Goal: Complete application form: Complete application form

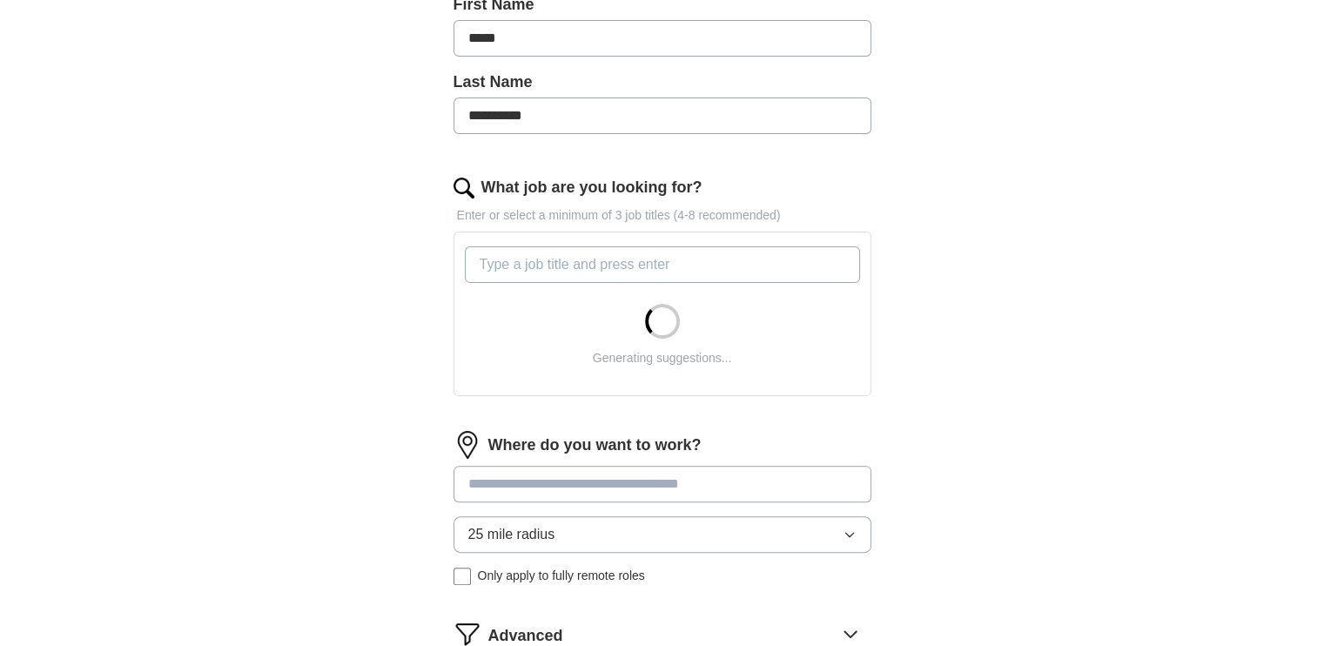
scroll to position [435, 0]
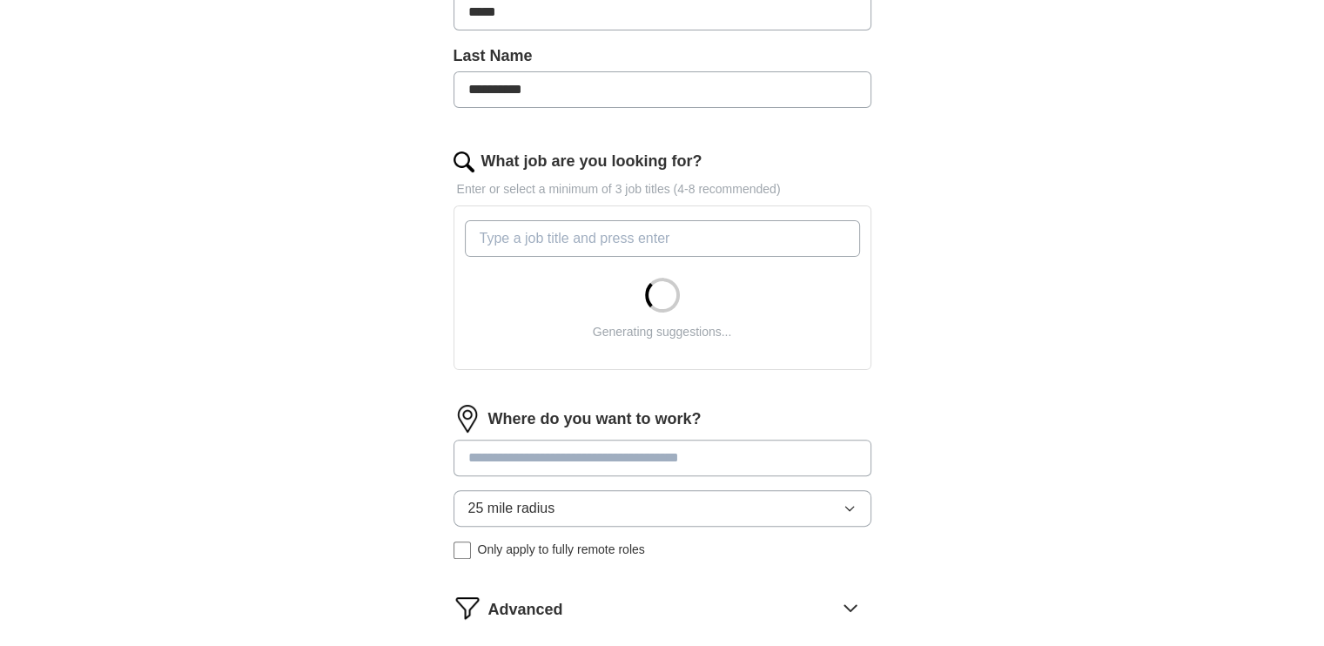
click at [530, 244] on input "What job are you looking for?" at bounding box center [662, 238] width 395 height 37
type input "c"
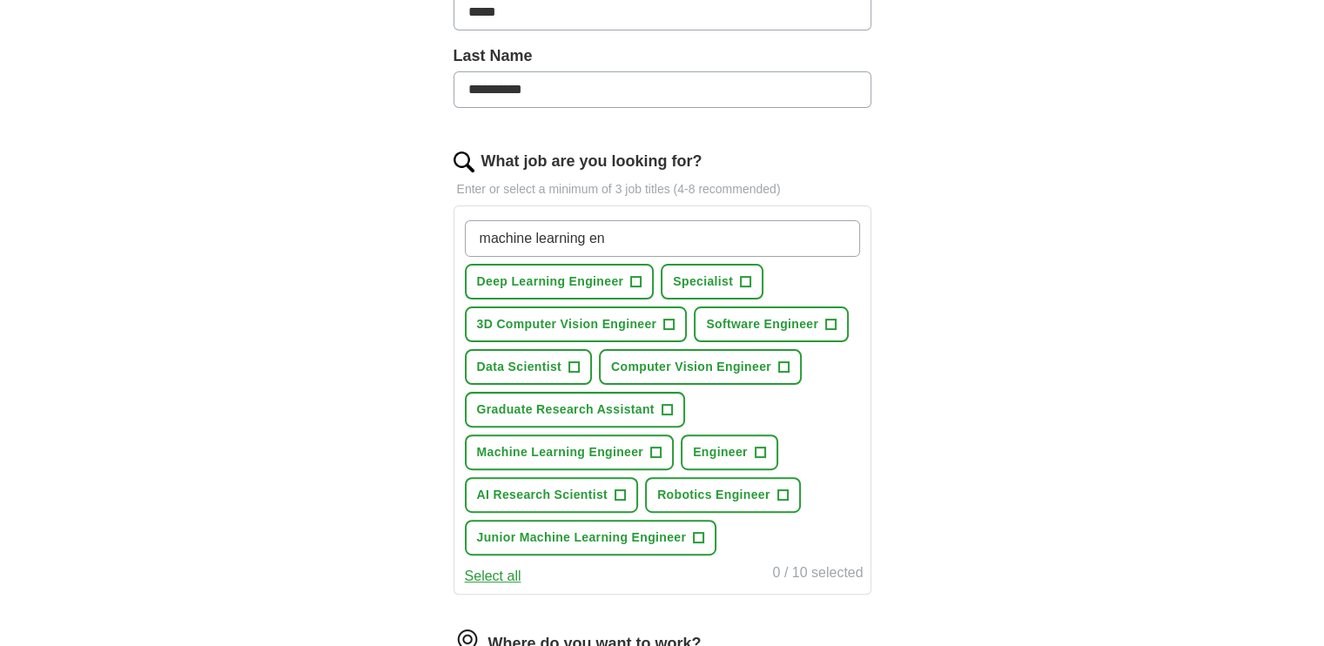
type input "machine learning en"
click at [697, 368] on span "Computer Vision Engineer" at bounding box center [691, 367] width 160 height 18
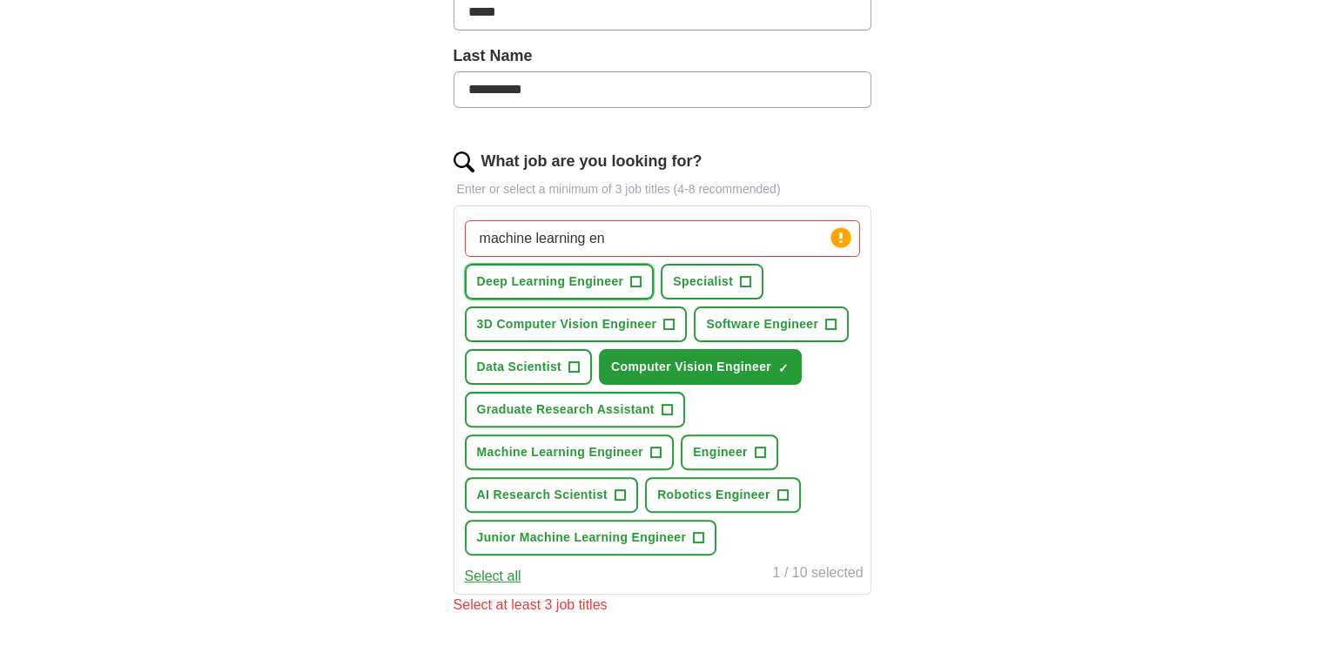
click at [613, 279] on span "Deep Learning Engineer" at bounding box center [550, 281] width 147 height 18
click at [634, 454] on span "Machine Learning Engineer" at bounding box center [560, 452] width 167 height 18
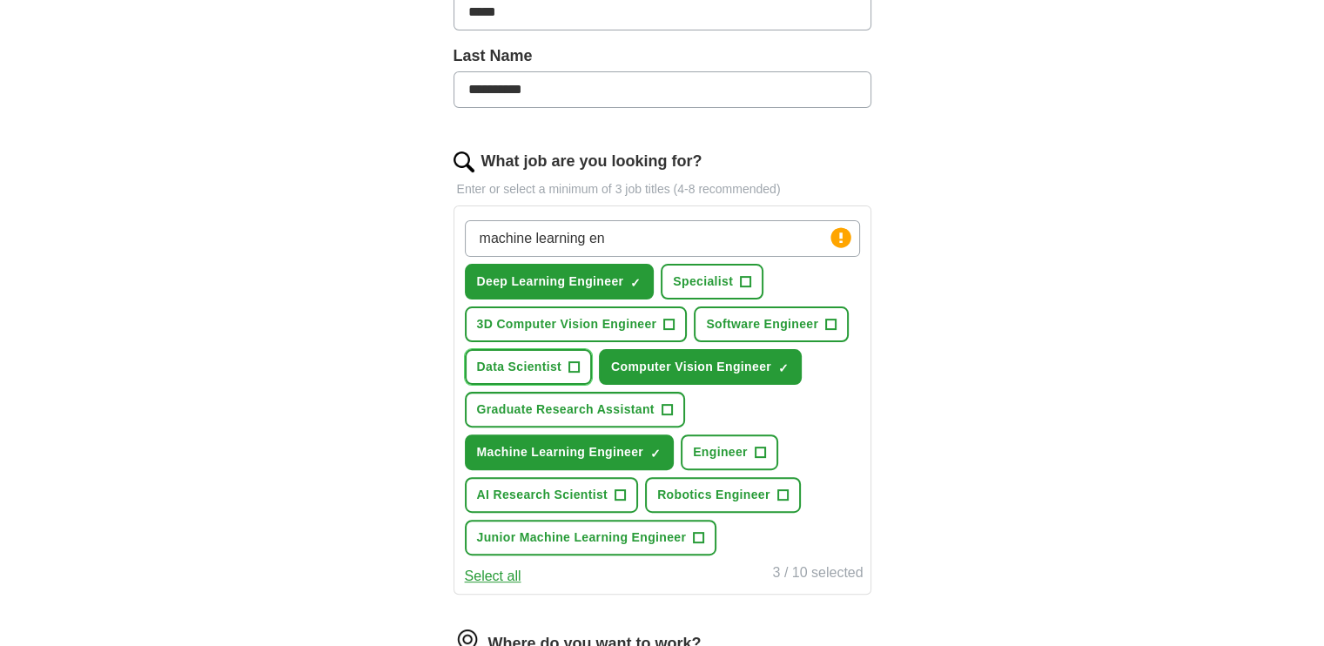
click at [560, 365] on span "Data Scientist" at bounding box center [519, 367] width 85 height 18
click at [607, 326] on span "3D Computer Vision Engineer" at bounding box center [567, 324] width 180 height 18
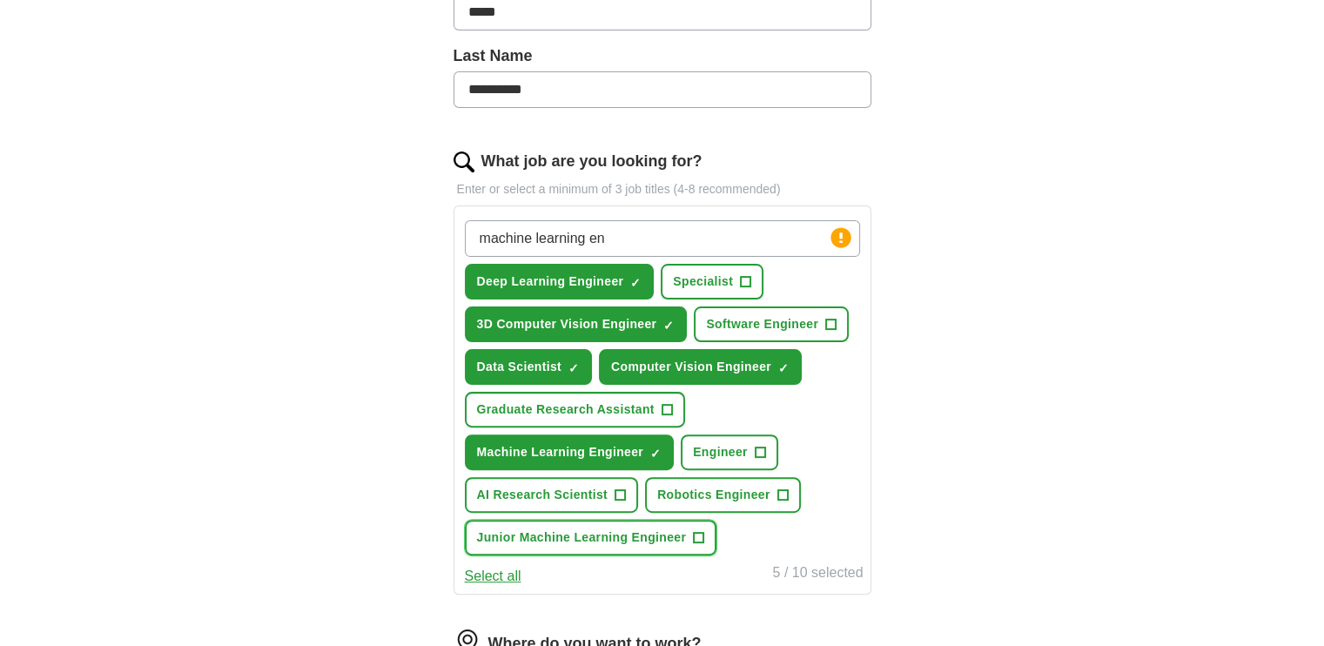
click at [661, 546] on button "Junior Machine Learning Engineer +" at bounding box center [591, 538] width 252 height 36
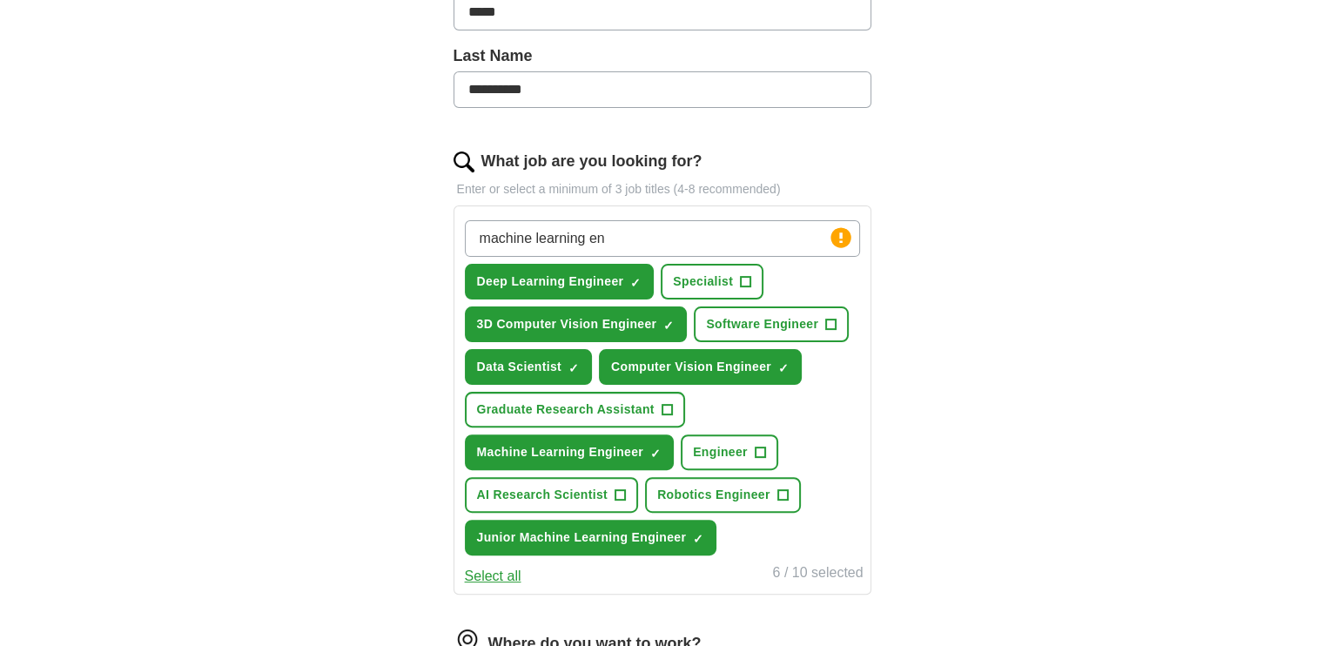
click at [707, 246] on input "machine learning en" at bounding box center [662, 238] width 395 height 37
drag, startPoint x: 612, startPoint y: 239, endPoint x: 404, endPoint y: 240, distance: 208.0
click at [404, 240] on div "**********" at bounding box center [662, 343] width 557 height 1256
type input "m"
type input "LLM"
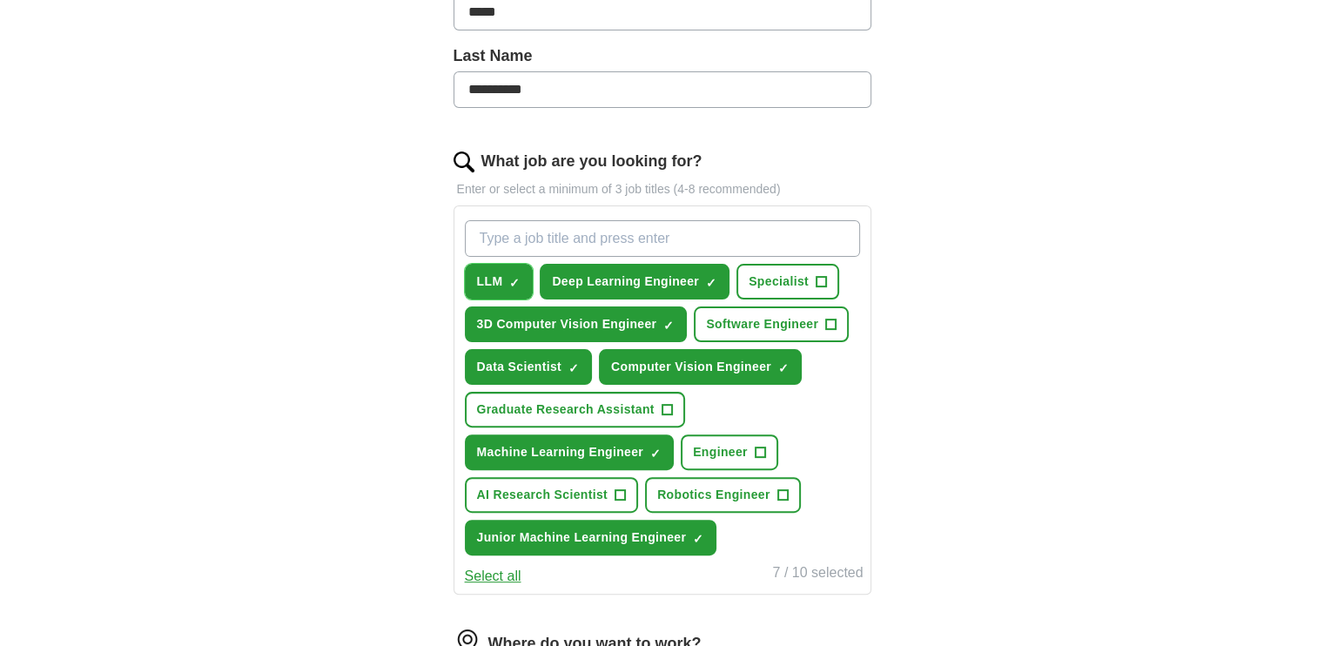
click at [0, 0] on span "×" at bounding box center [0, 0] width 0 height 0
click at [795, 319] on span "Software Engineer" at bounding box center [762, 324] width 112 height 18
click at [601, 492] on span "AI Research Scientist" at bounding box center [542, 495] width 131 height 18
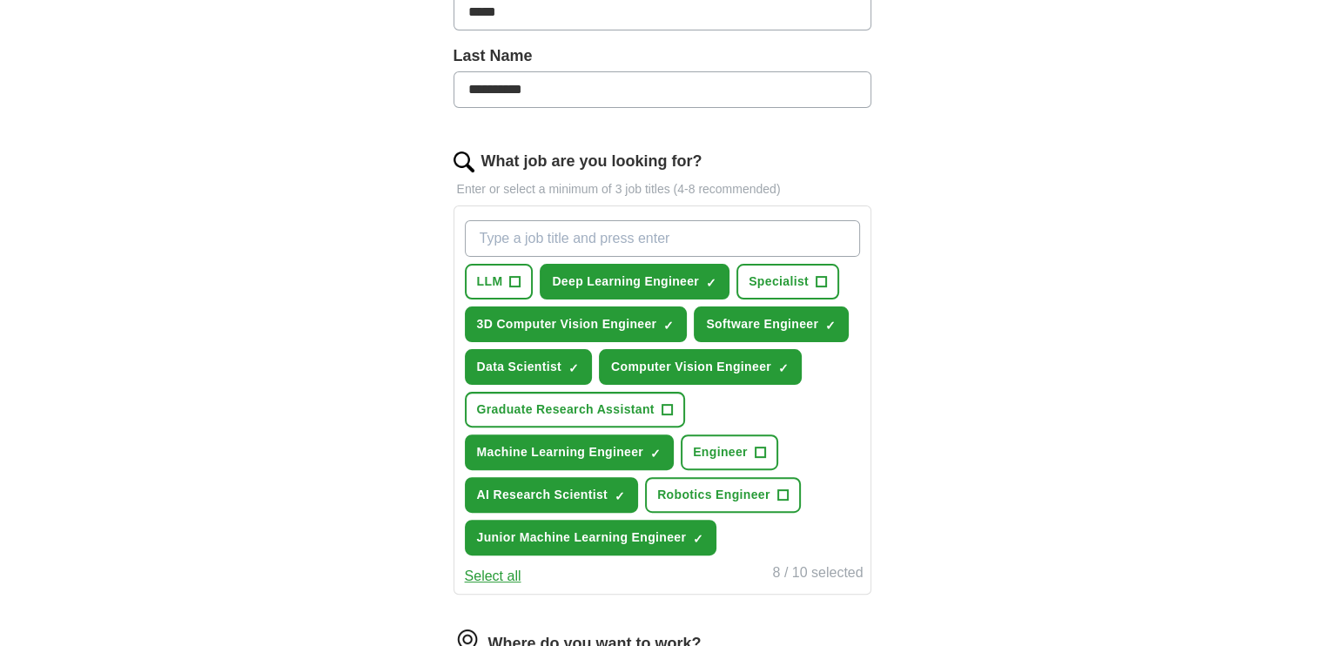
click at [684, 225] on input "What job are you looking for?" at bounding box center [662, 238] width 395 height 37
type input "AI Engineer"
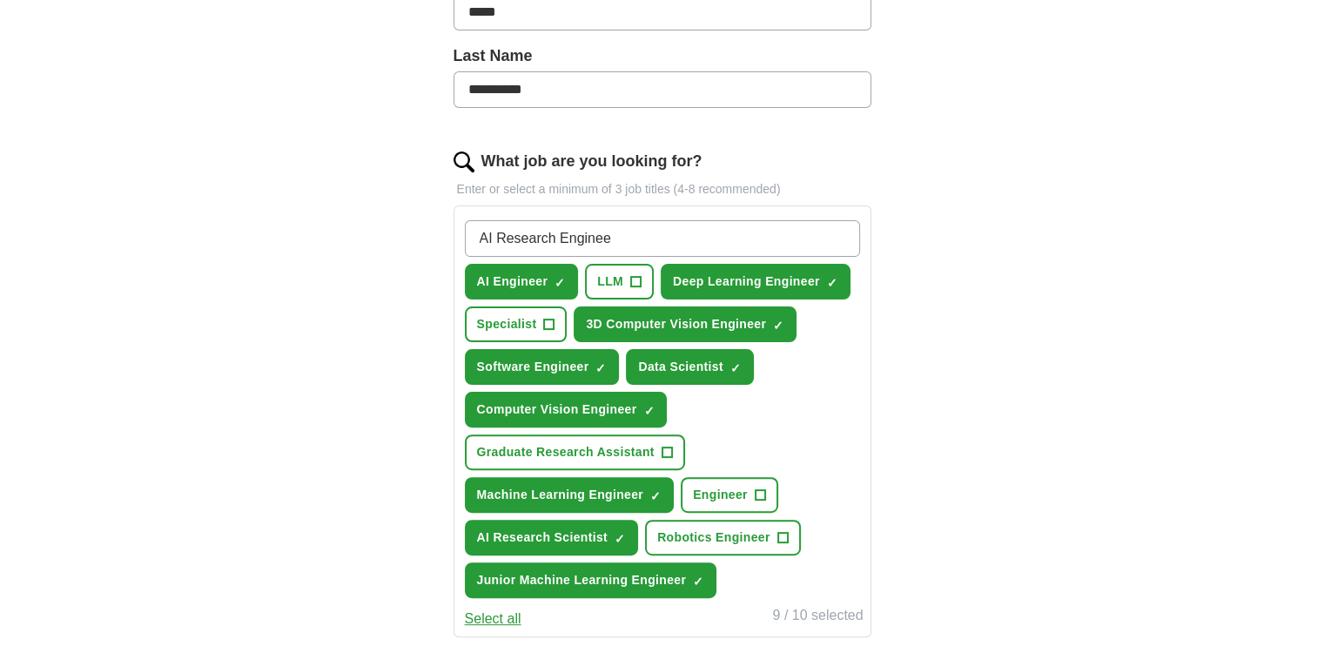
type input "AI Research Engineer"
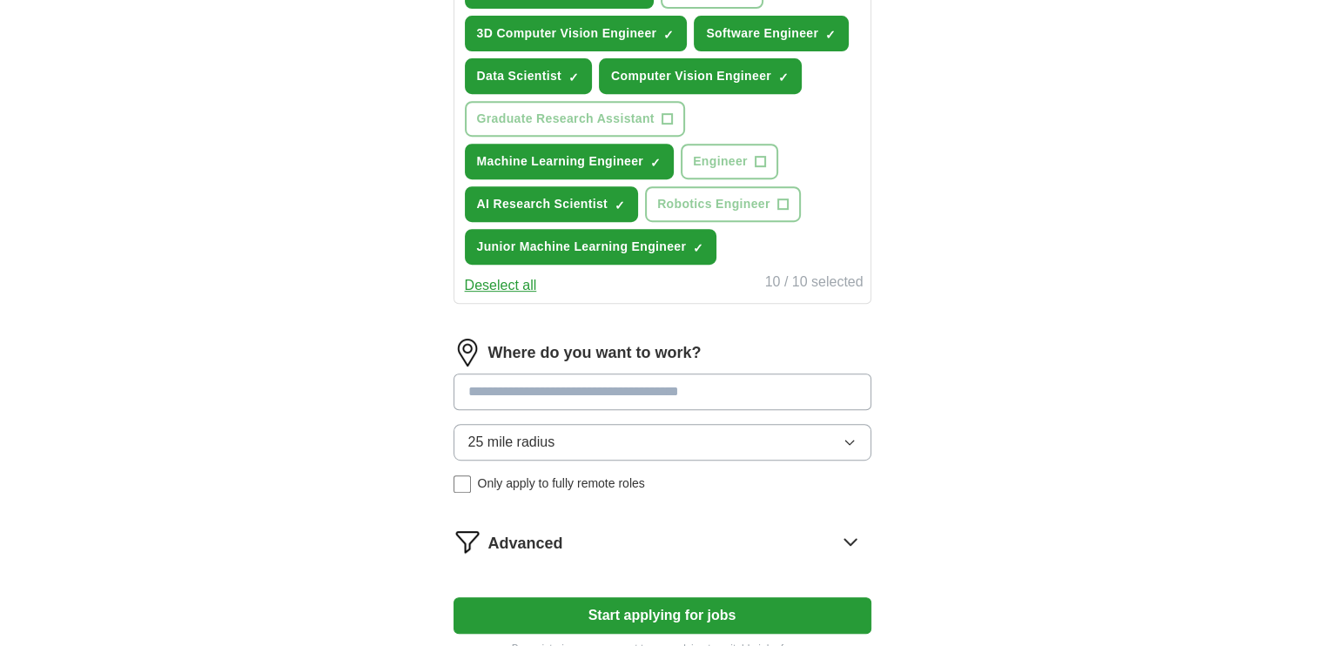
scroll to position [783, 0]
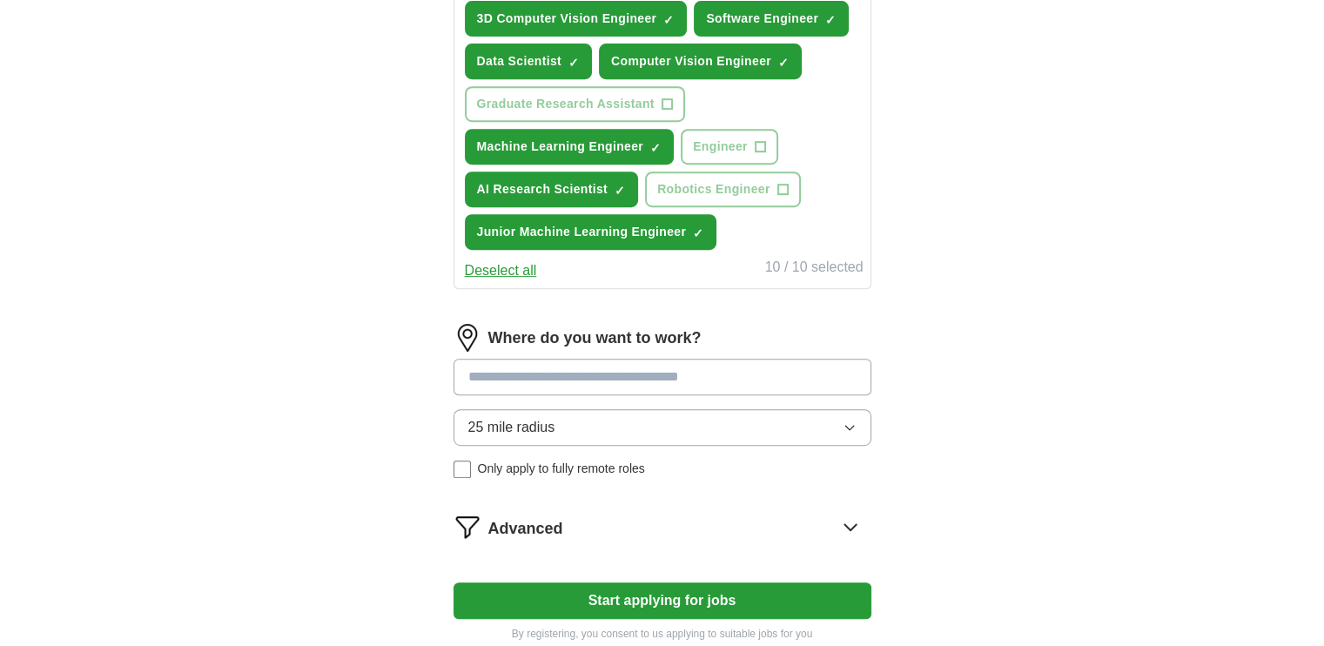
click at [628, 423] on button "25 mile radius" at bounding box center [662, 427] width 418 height 37
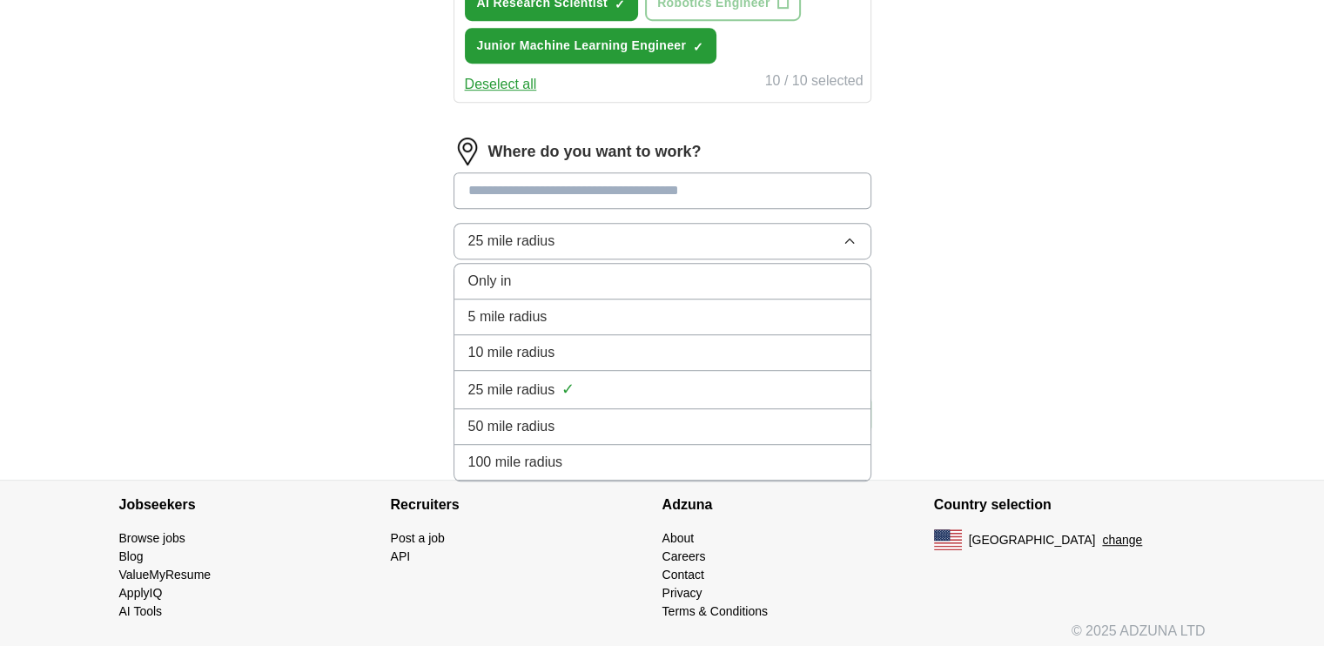
scroll to position [970, 0]
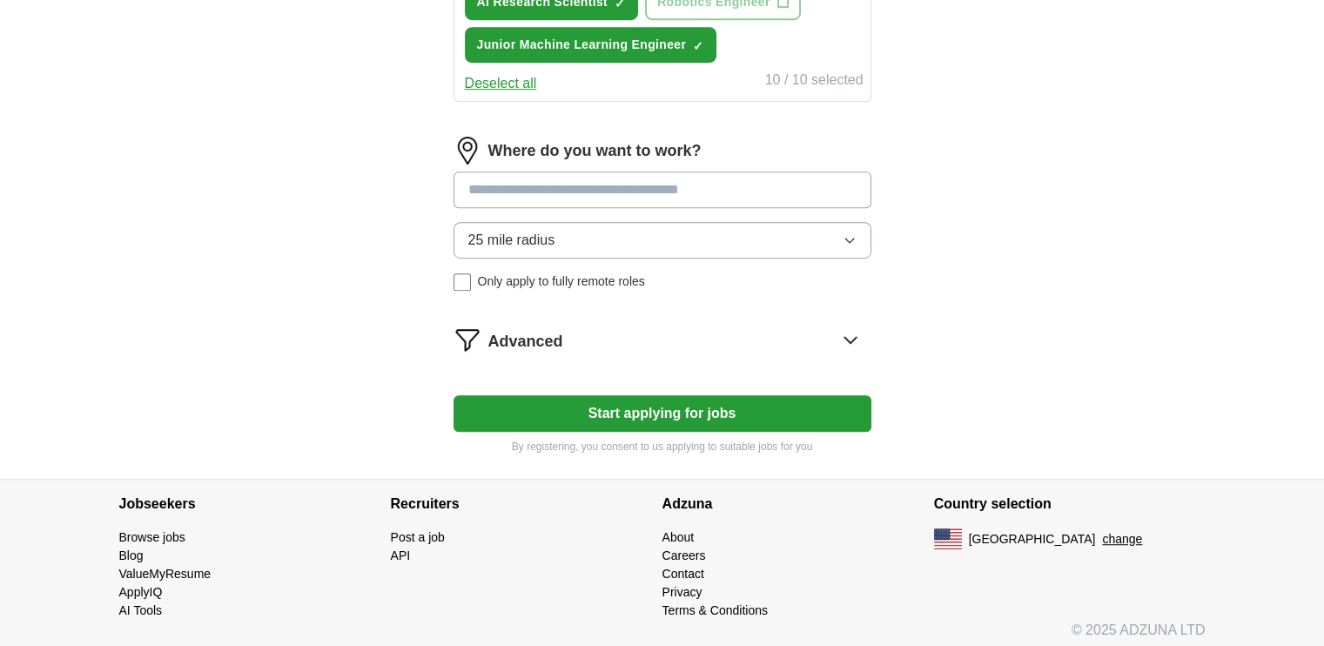
click at [711, 410] on button "Start applying for jobs" at bounding box center [662, 413] width 418 height 37
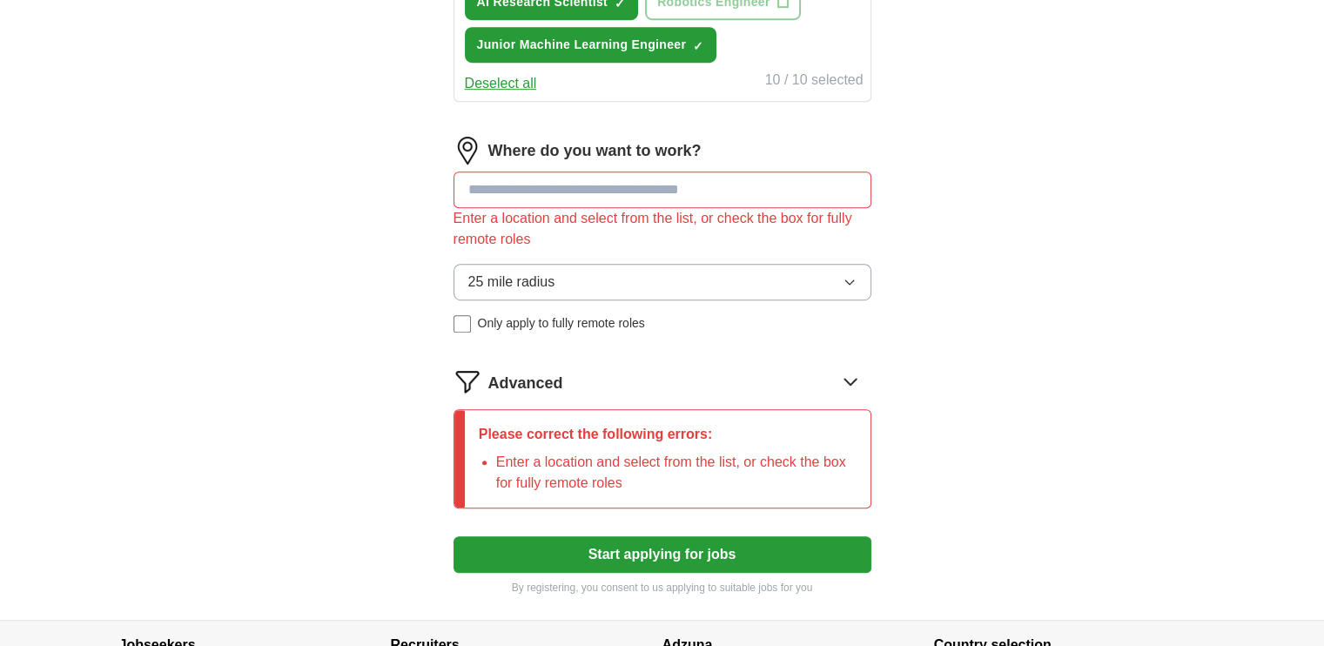
click at [656, 180] on input at bounding box center [662, 189] width 418 height 37
click at [698, 271] on button "25 mile radius" at bounding box center [662, 282] width 418 height 37
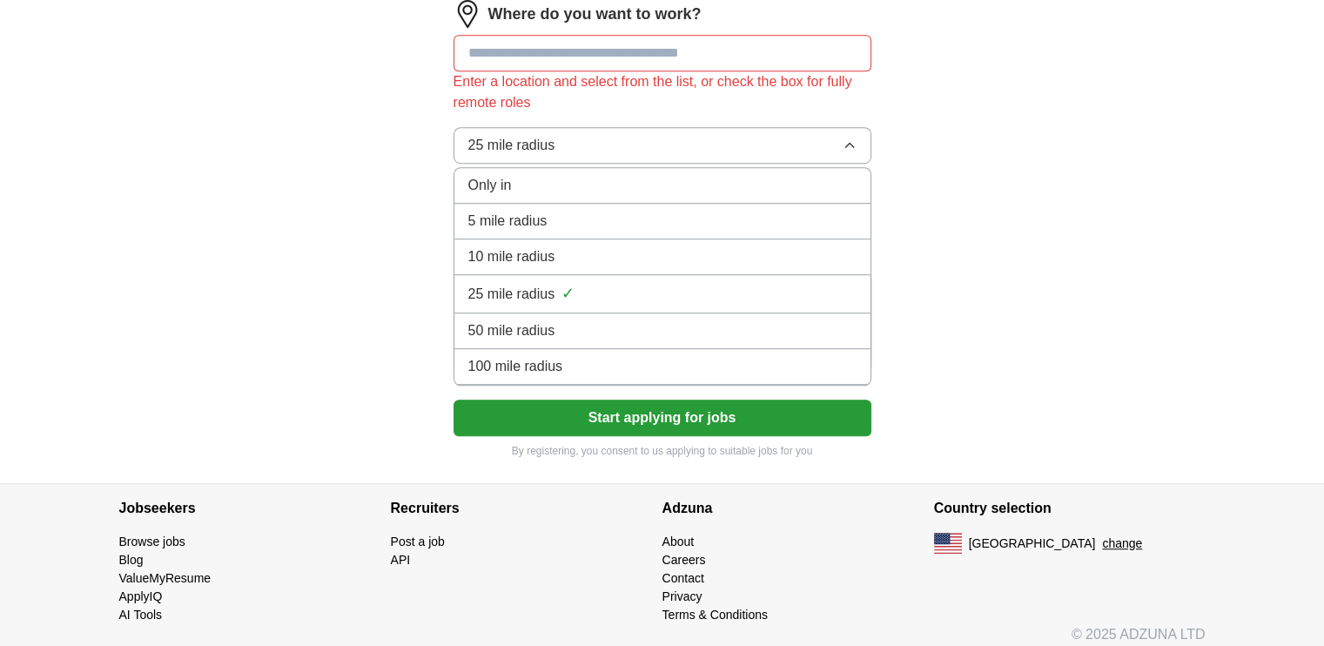
scroll to position [1111, 0]
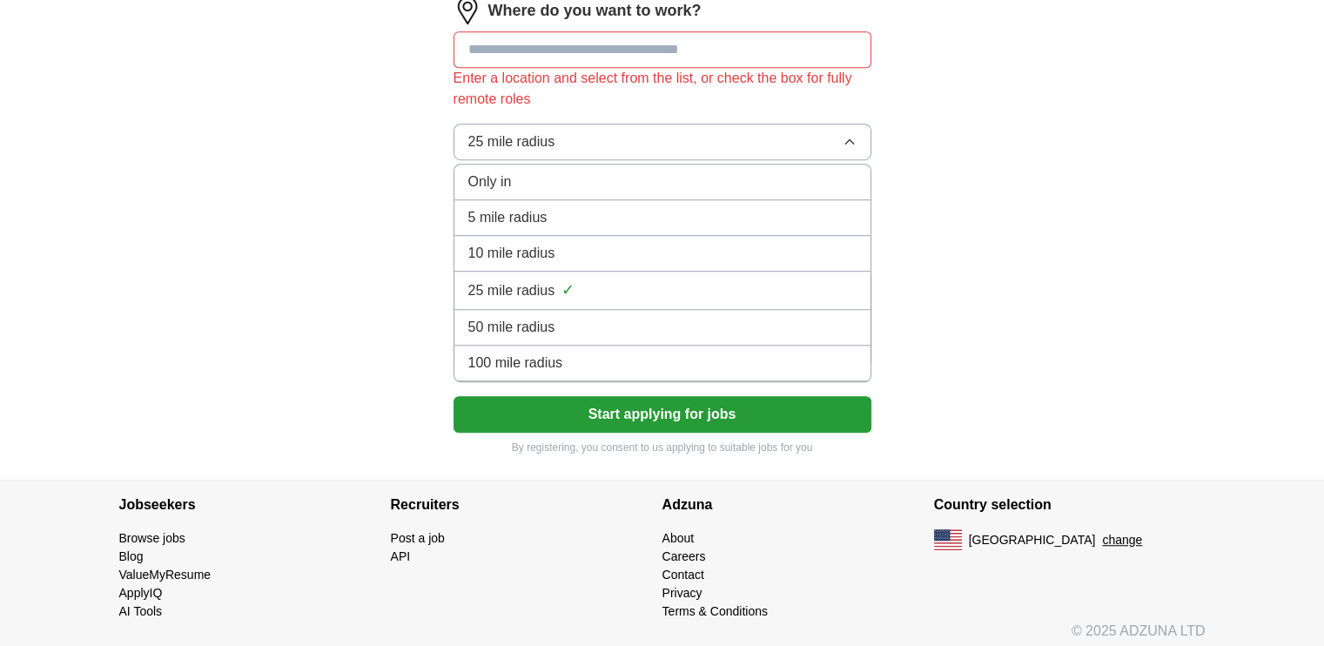
click at [585, 352] on div "100 mile radius" at bounding box center [662, 362] width 388 height 21
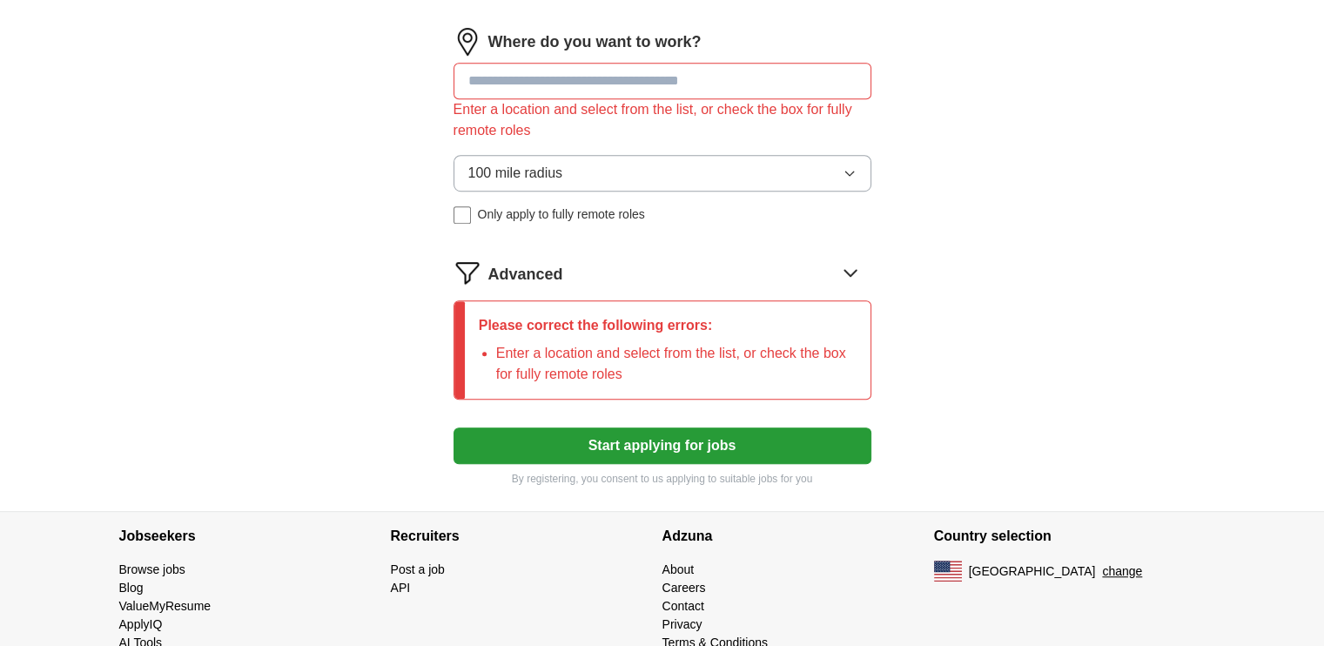
scroll to position [1024, 0]
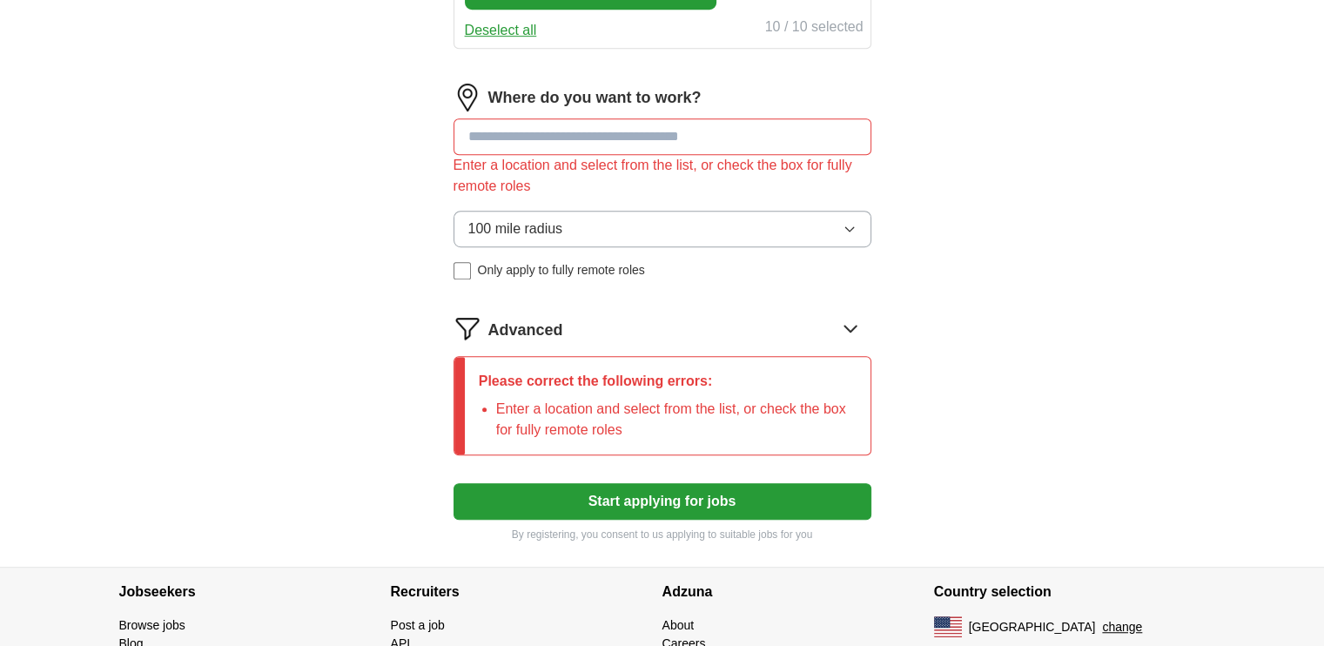
click at [634, 137] on input at bounding box center [662, 136] width 418 height 37
type input "*****"
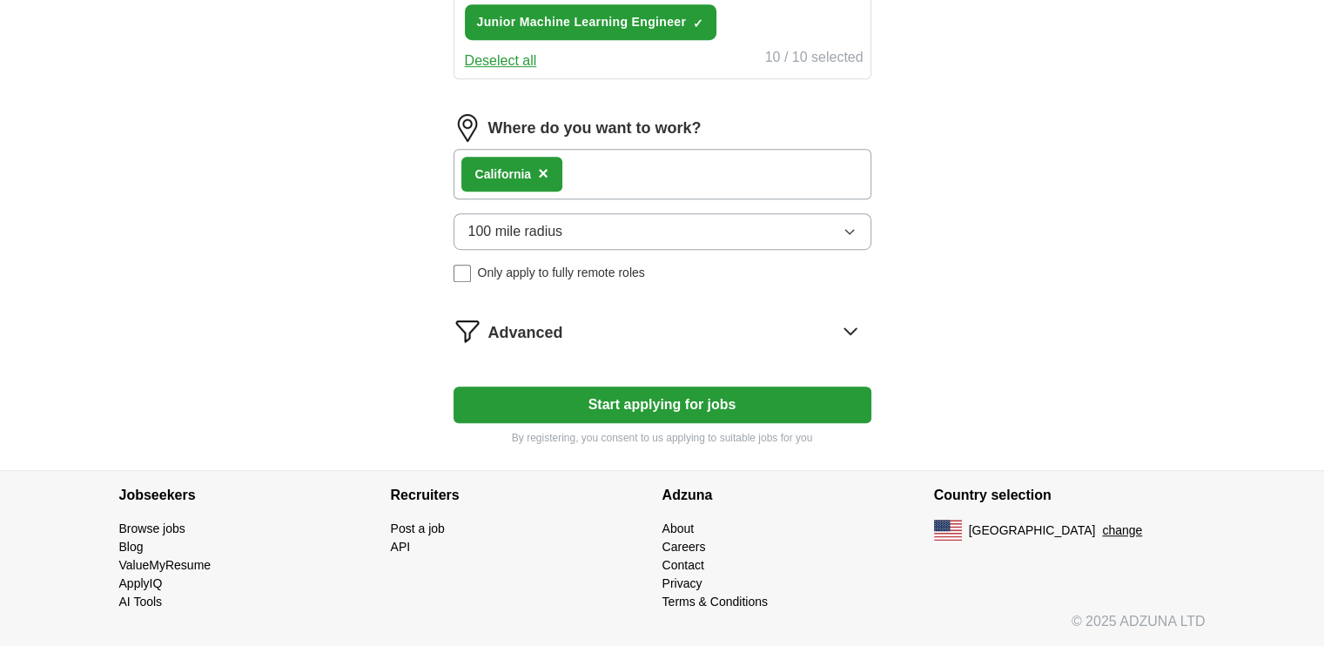
scroll to position [984, 0]
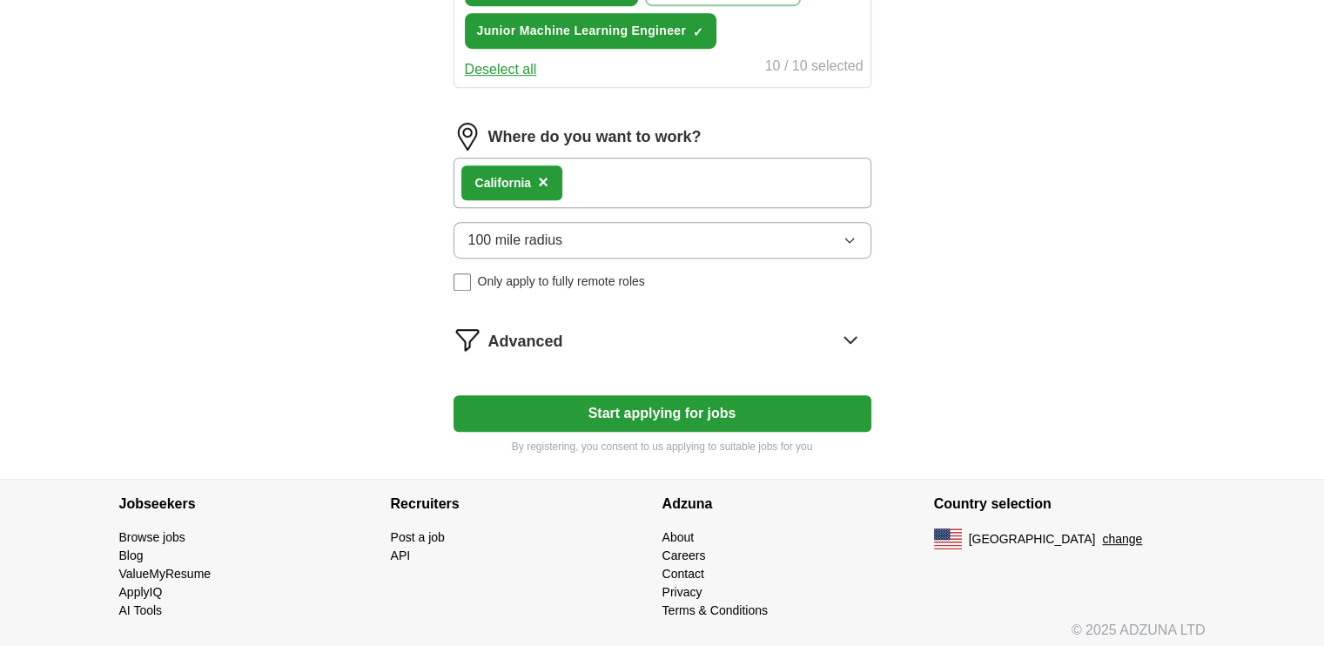
click at [737, 192] on div "Calif ornia ×" at bounding box center [662, 183] width 418 height 50
click at [711, 171] on div "Calif ornia ×" at bounding box center [662, 183] width 418 height 50
click at [731, 403] on button "Start applying for jobs" at bounding box center [662, 413] width 418 height 37
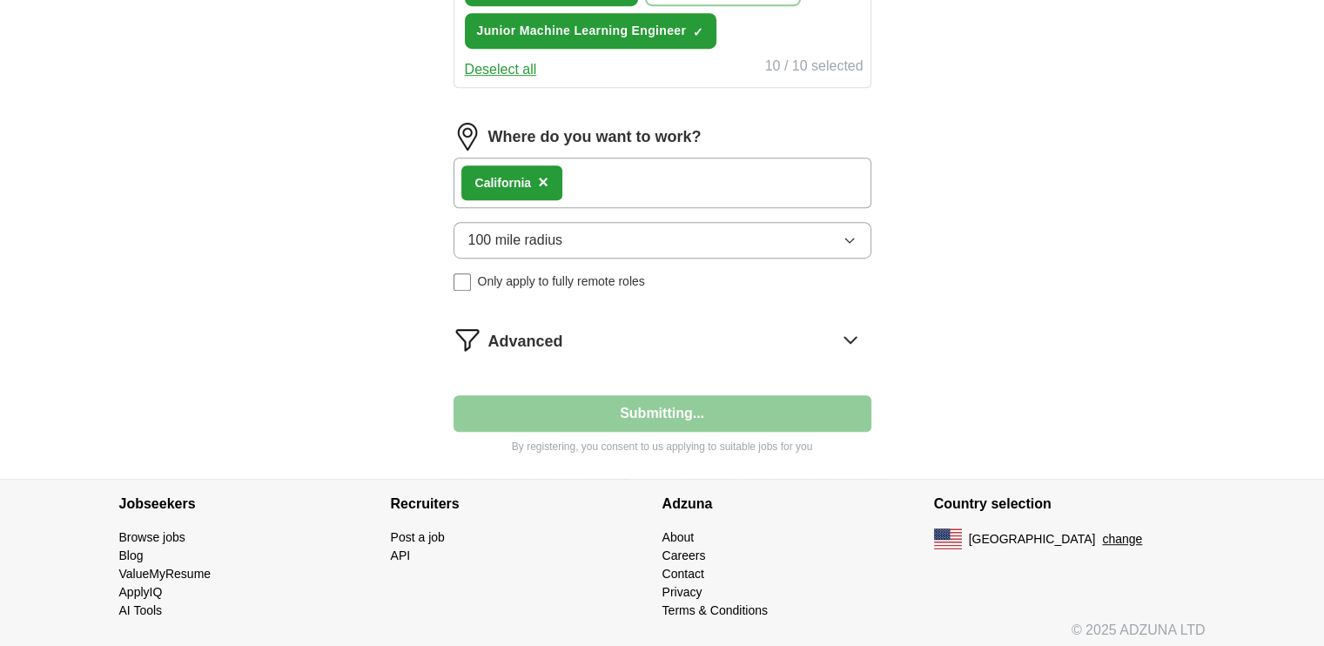
select select "**"
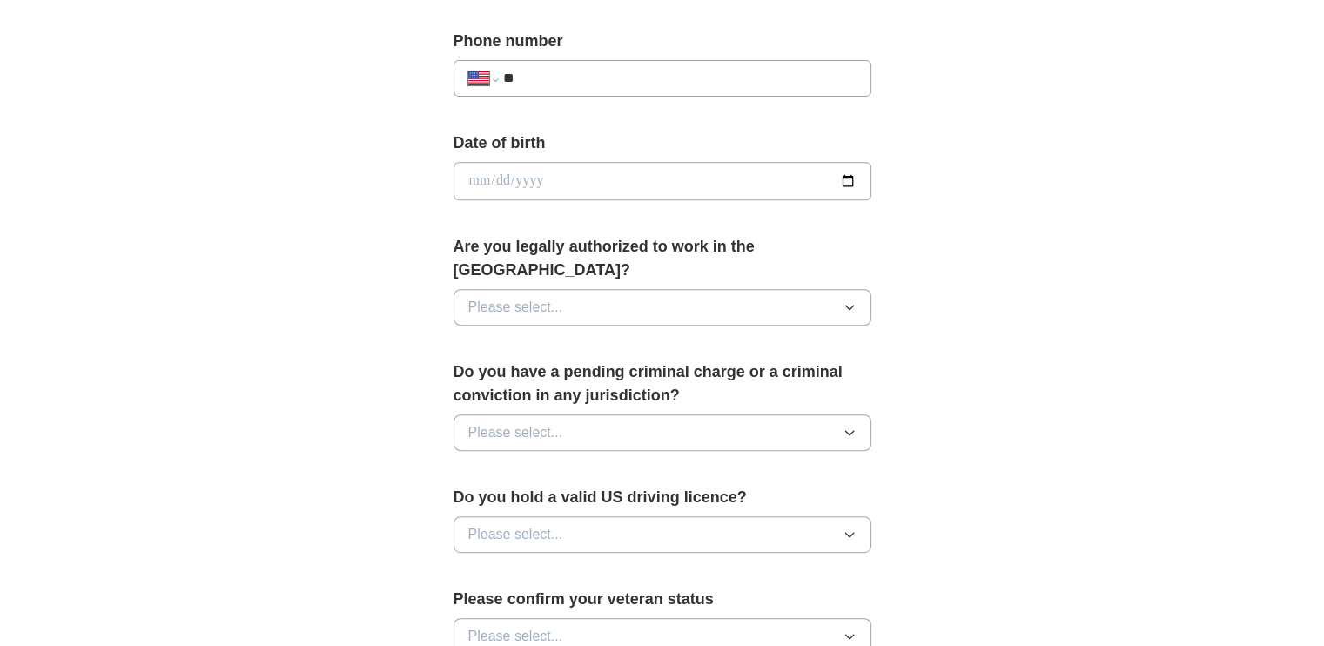
scroll to position [696, 0]
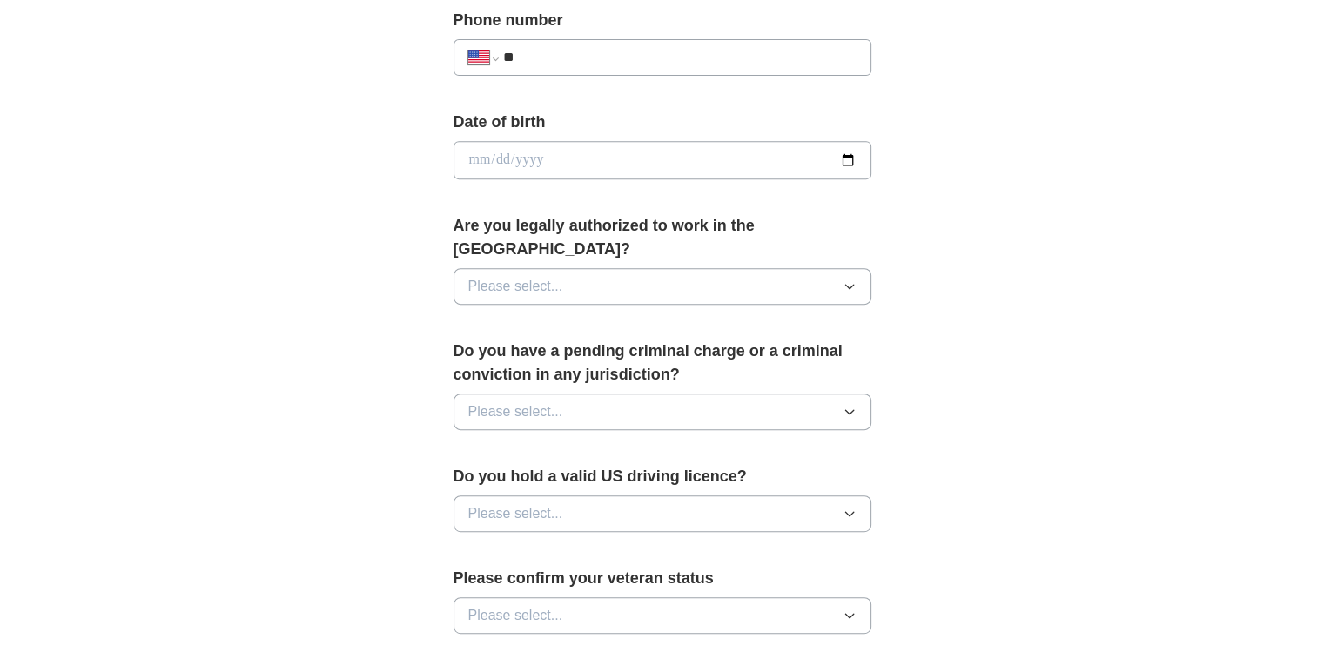
click at [594, 268] on button "Please select..." at bounding box center [662, 286] width 418 height 37
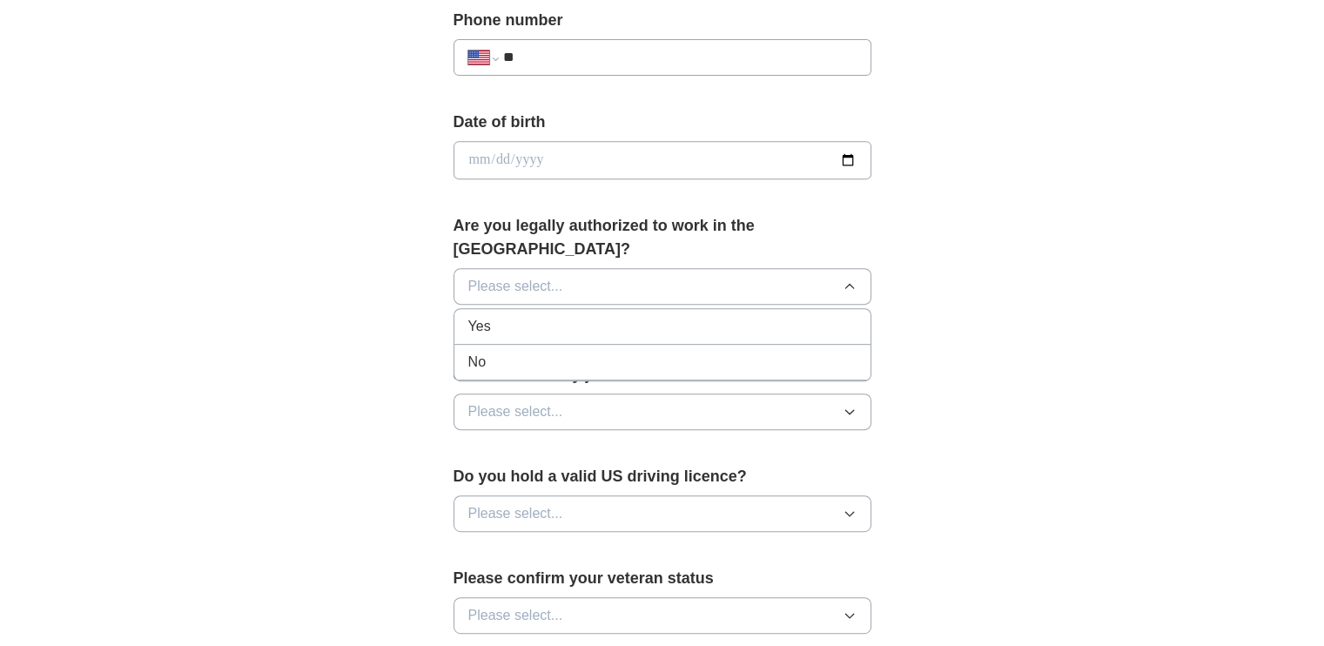
click at [571, 316] on div "Yes" at bounding box center [662, 326] width 388 height 21
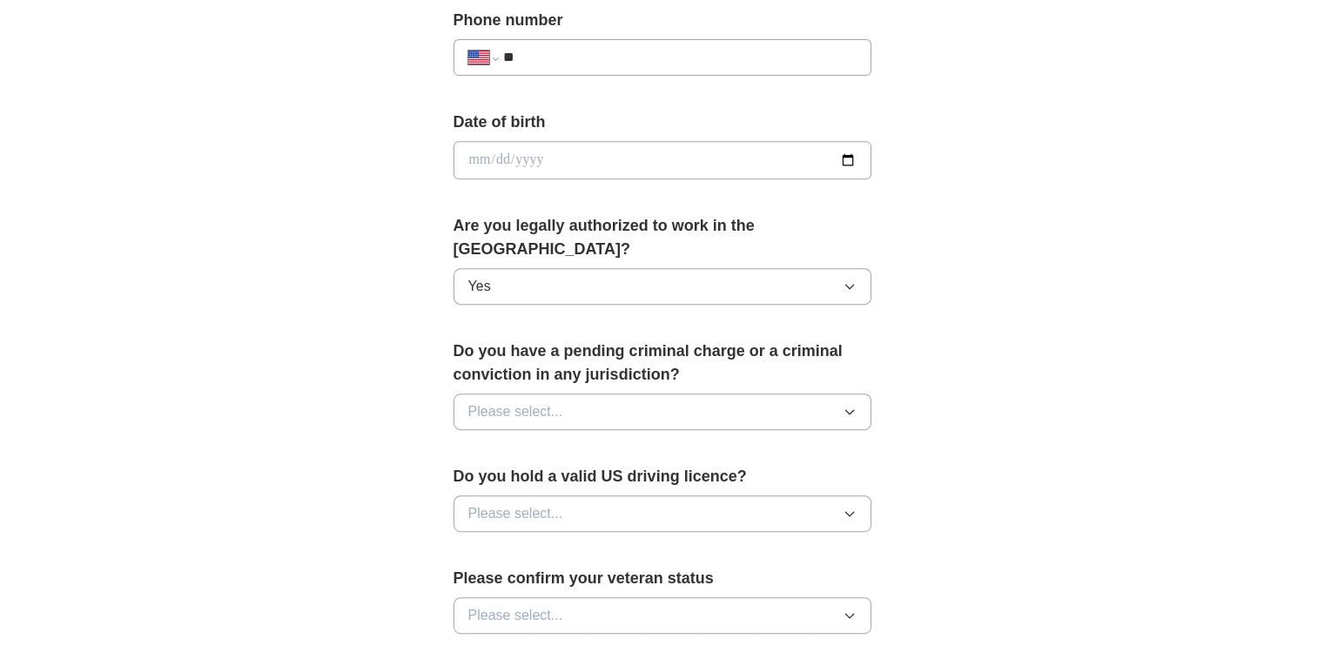
click at [558, 401] on span "Please select..." at bounding box center [515, 411] width 95 height 21
click at [526, 477] on div "No" at bounding box center [662, 487] width 388 height 21
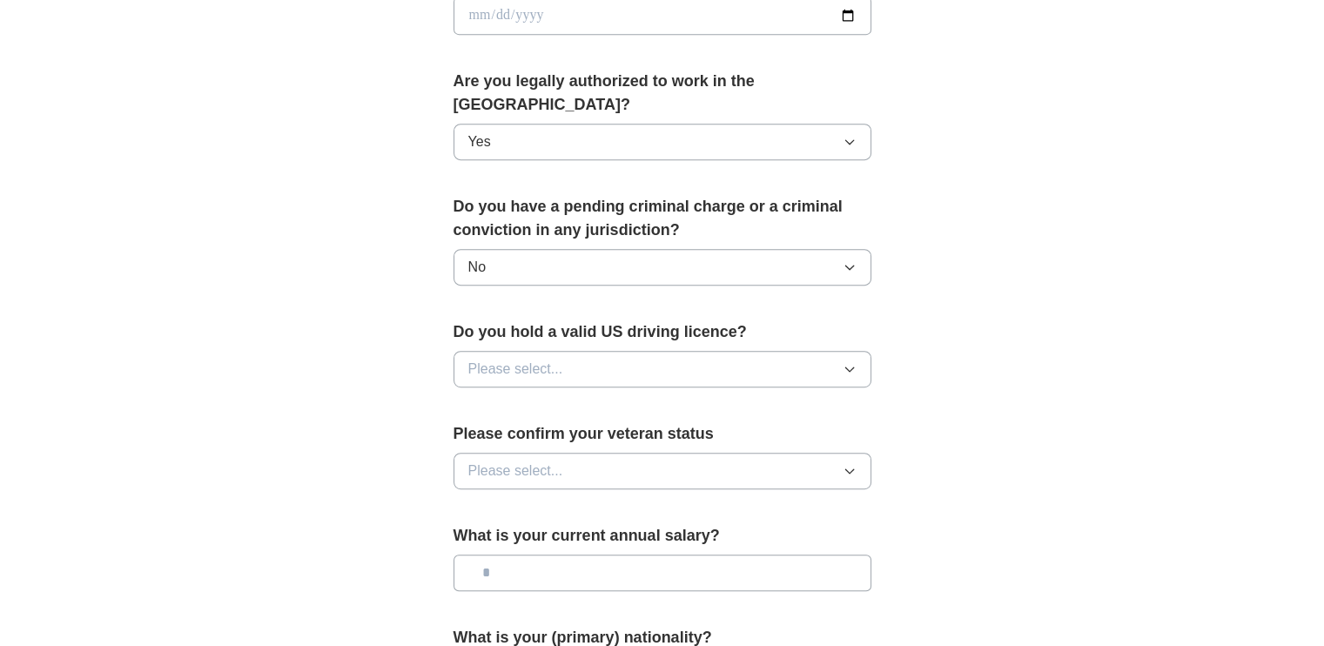
scroll to position [870, 0]
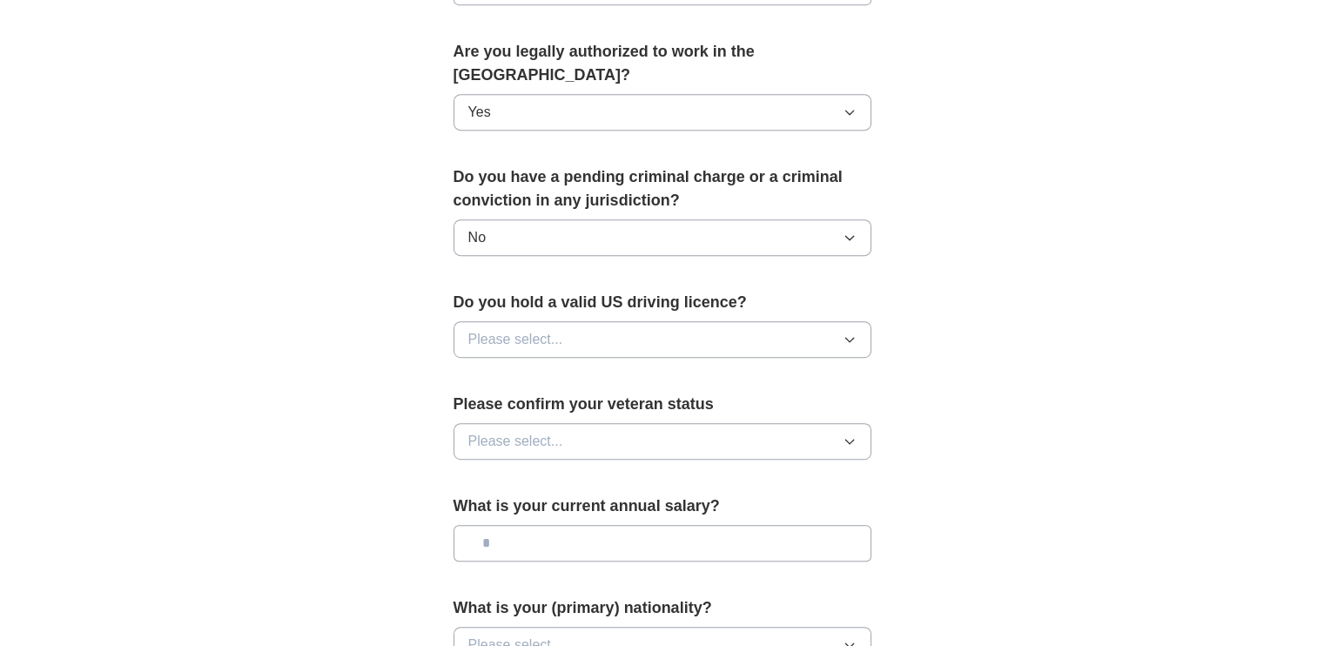
click at [595, 323] on button "Please select..." at bounding box center [662, 339] width 418 height 37
click at [573, 405] on div "No" at bounding box center [662, 415] width 388 height 21
click at [568, 425] on button "Please select..." at bounding box center [662, 441] width 418 height 37
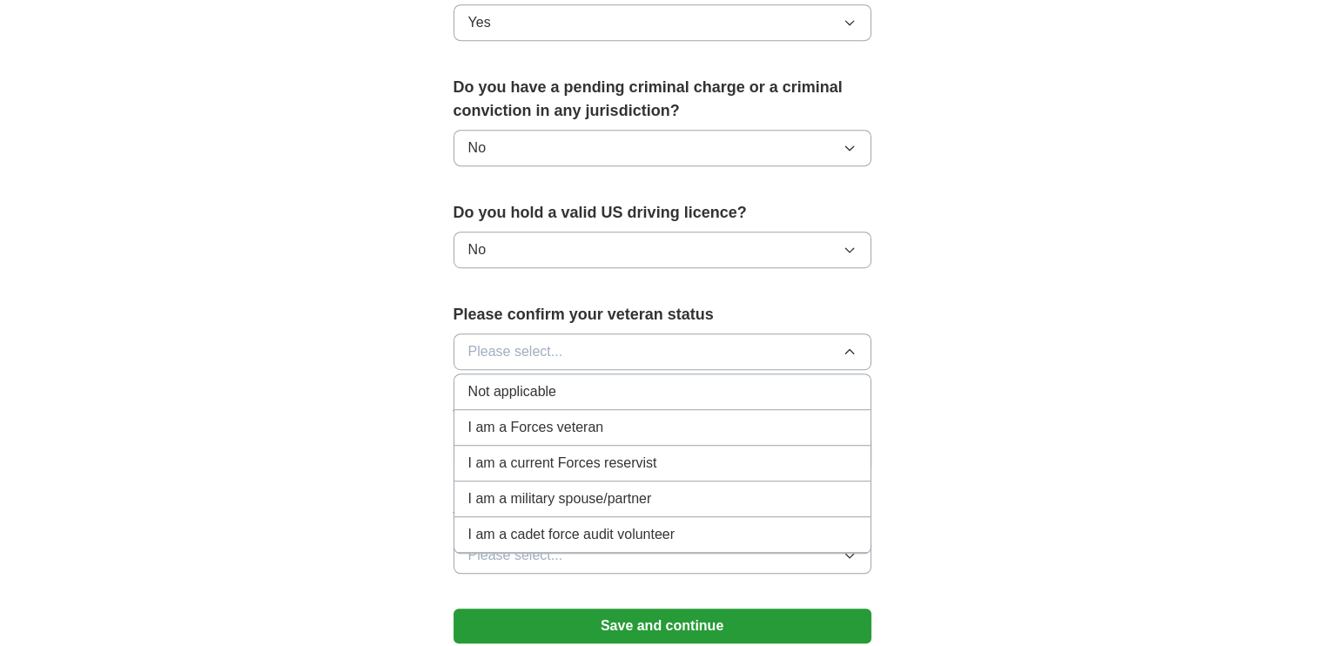
scroll to position [957, 0]
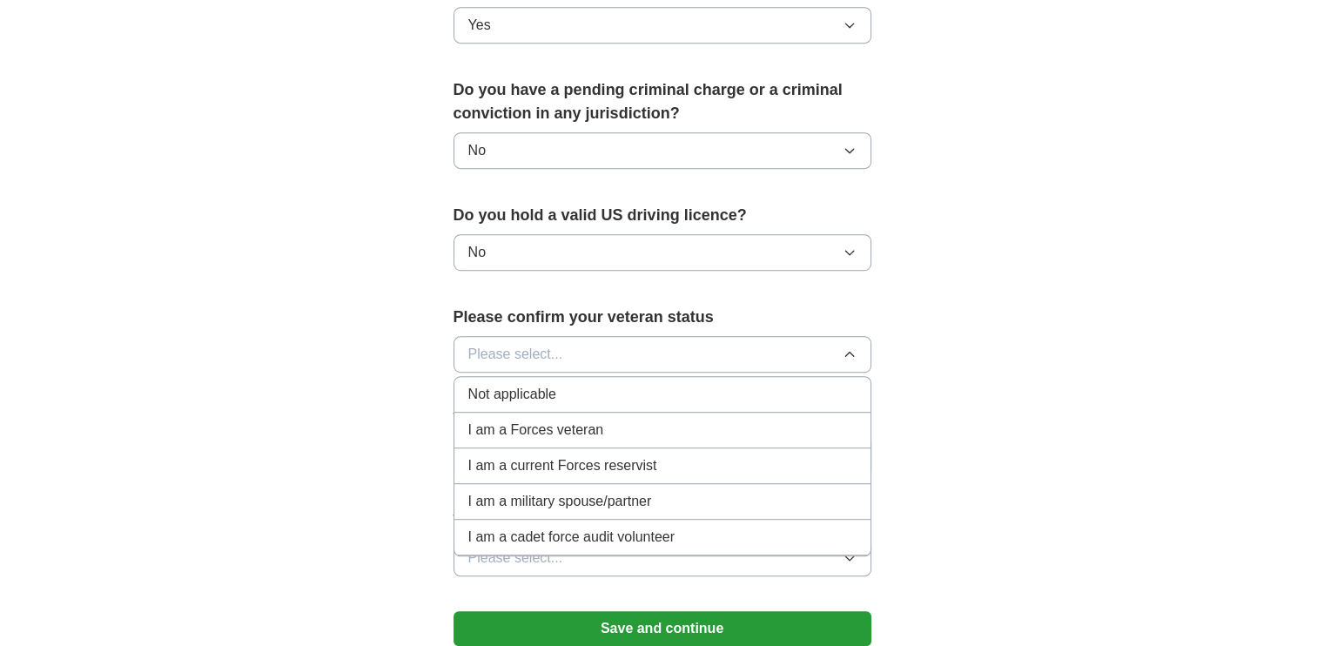
click at [632, 384] on div "Not applicable" at bounding box center [662, 394] width 388 height 21
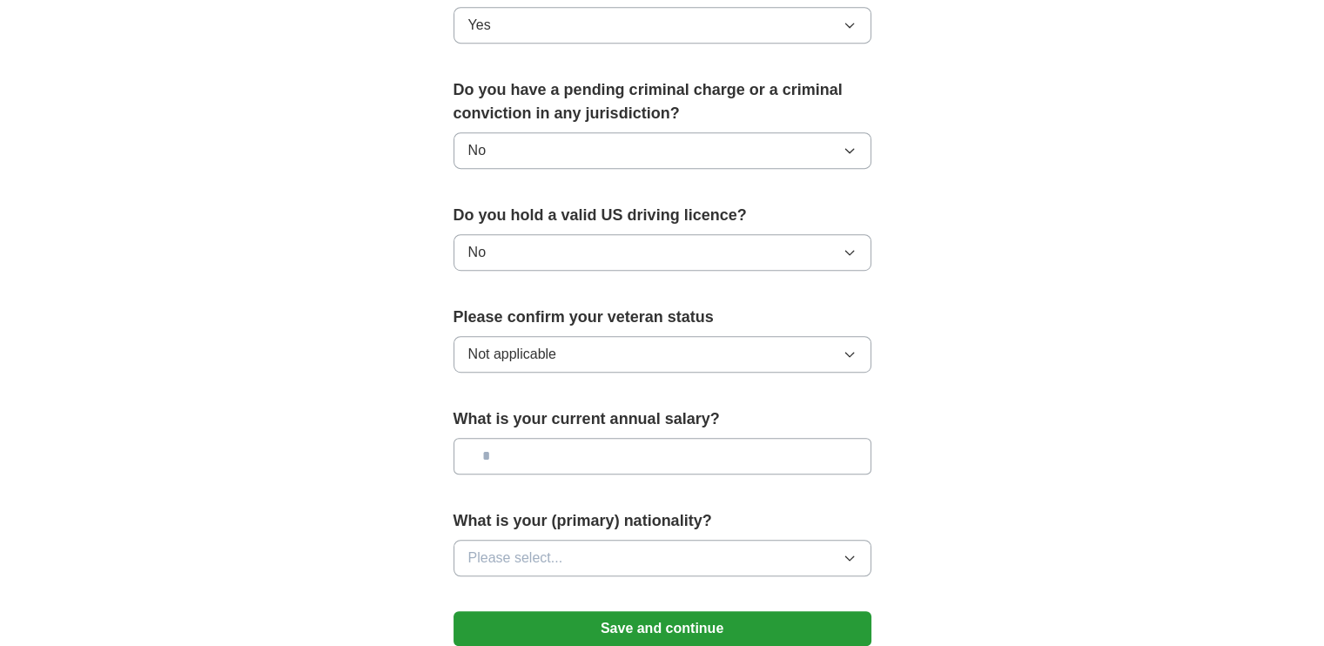
click at [708, 438] on input "text" at bounding box center [662, 456] width 418 height 37
click at [779, 540] on button "Please select..." at bounding box center [662, 558] width 418 height 37
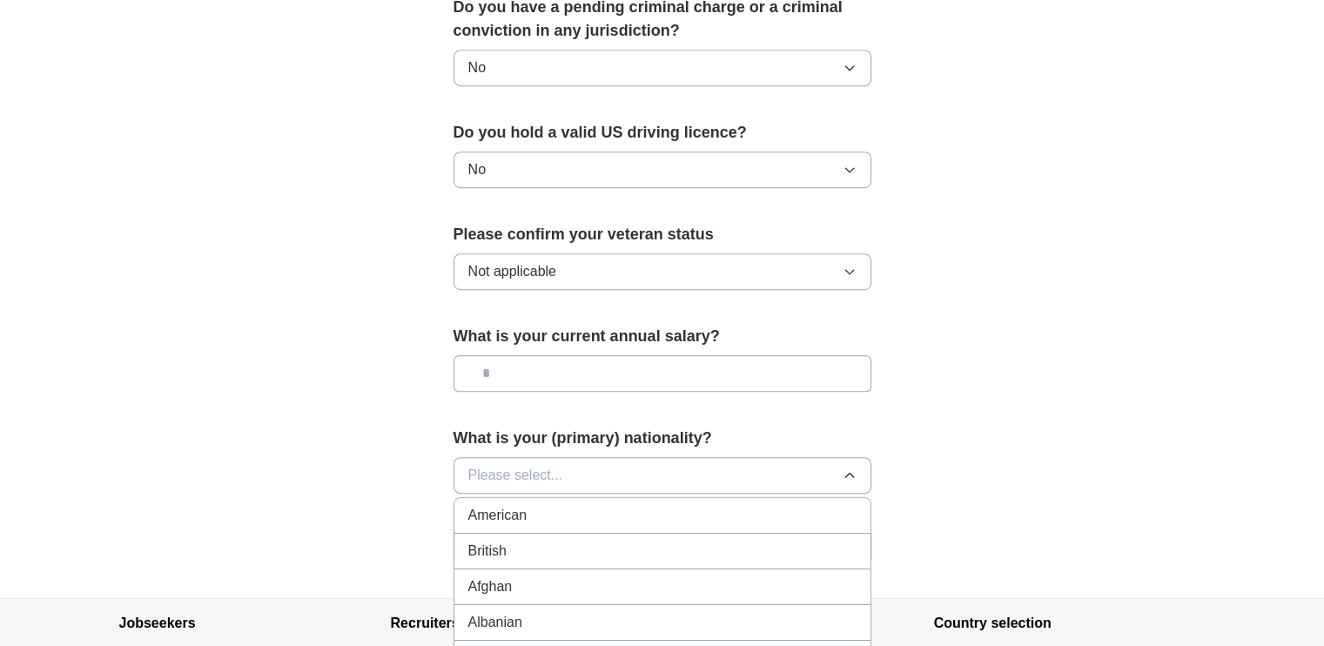
scroll to position [1044, 0]
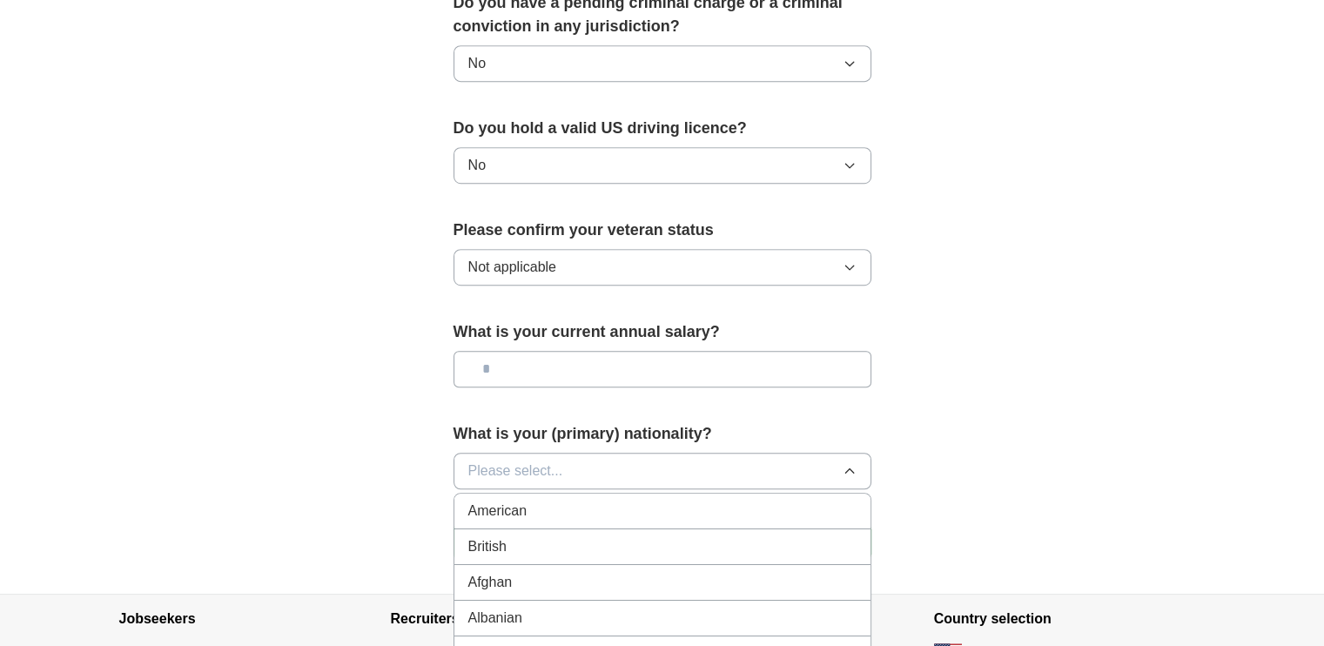
click at [815, 453] on button "Please select..." at bounding box center [662, 471] width 418 height 37
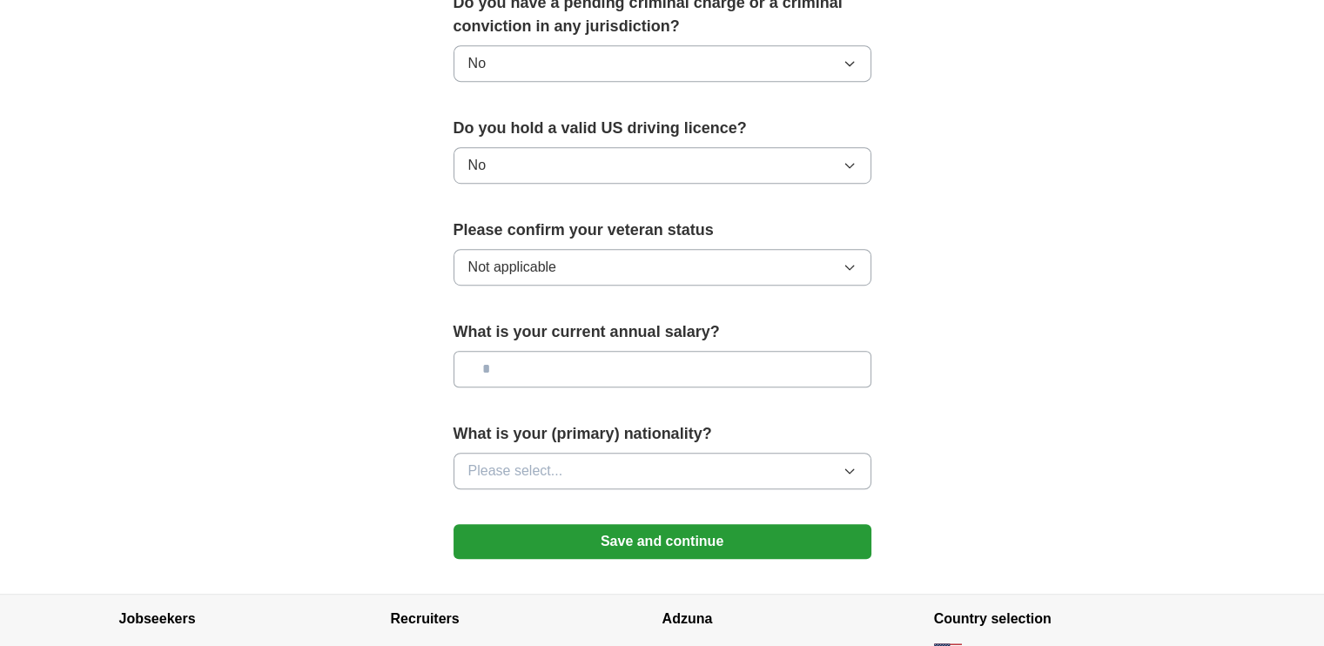
click at [799, 453] on button "Please select..." at bounding box center [662, 471] width 418 height 37
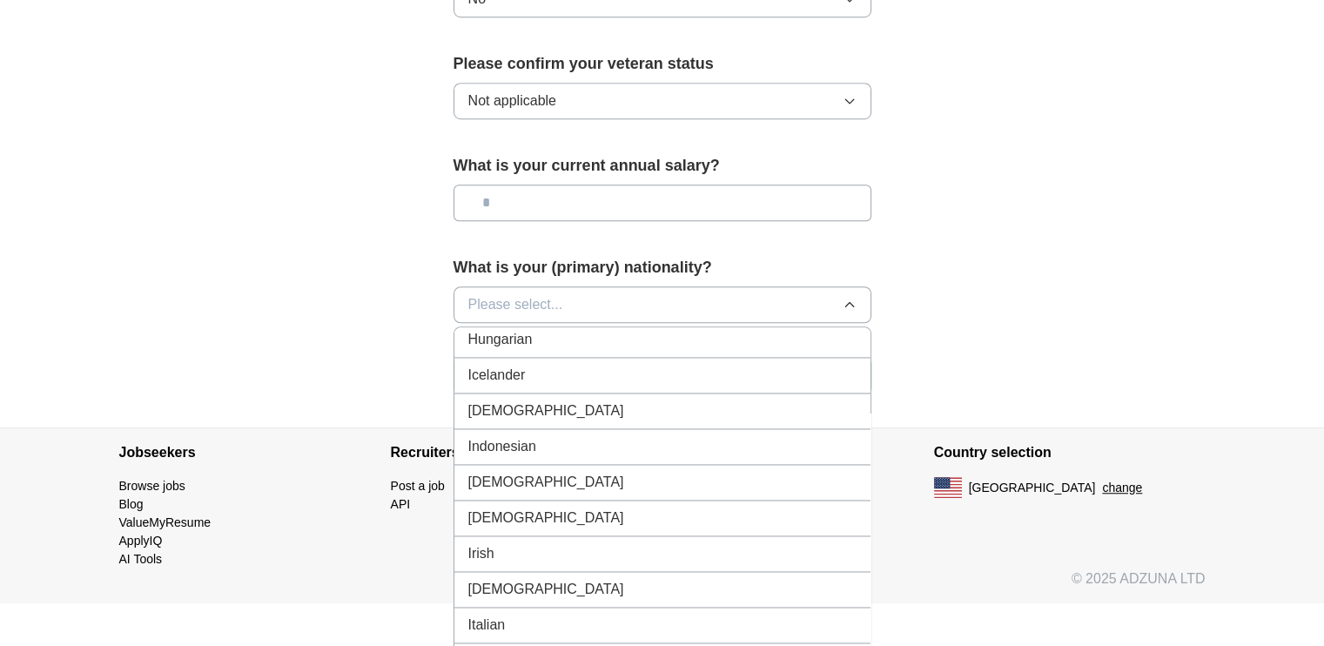
scroll to position [2785, 0]
click at [557, 397] on li "[DEMOGRAPHIC_DATA]" at bounding box center [662, 415] width 416 height 36
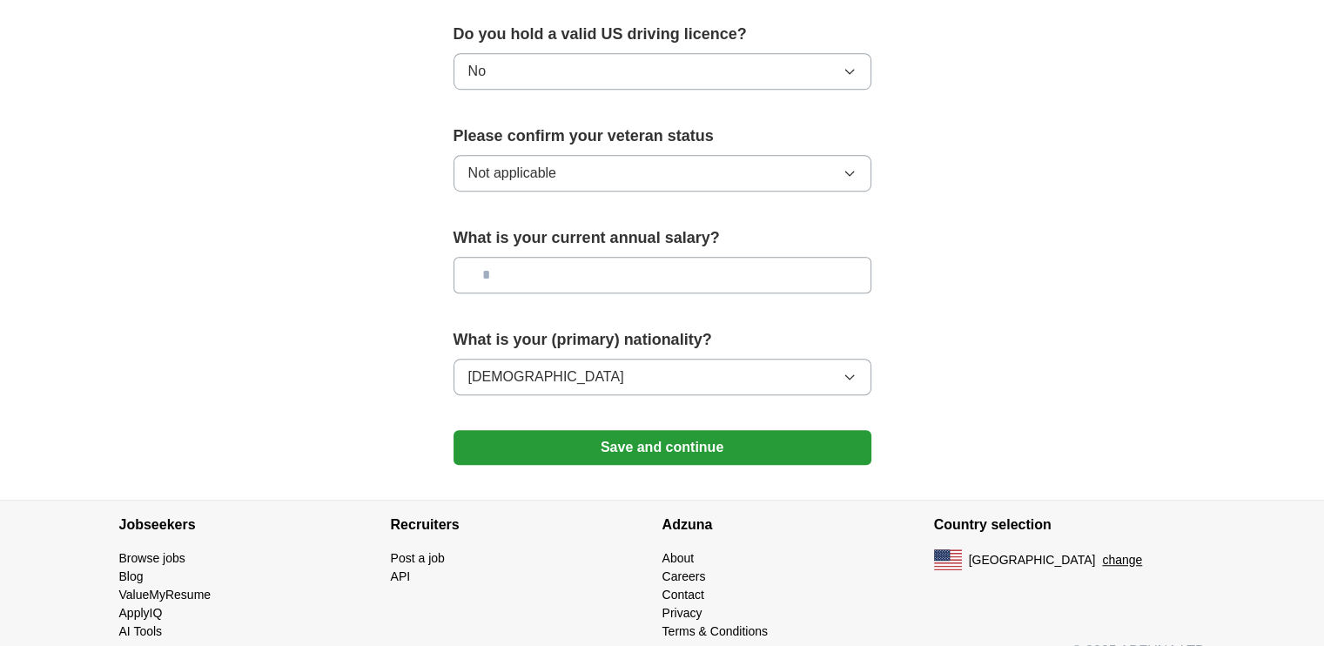
click at [721, 430] on button "Save and continue" at bounding box center [662, 447] width 418 height 35
